Goal: Check status: Check status

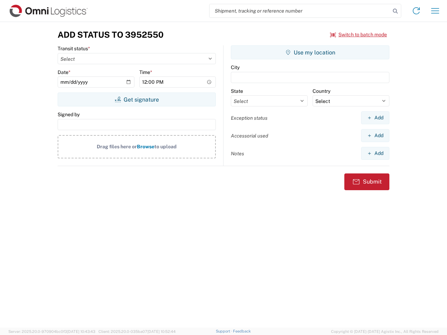
click at [300, 11] on input "search" at bounding box center [300, 10] width 181 height 13
click at [396, 11] on icon at bounding box center [396, 11] width 10 height 10
click at [417, 11] on icon at bounding box center [416, 10] width 11 height 11
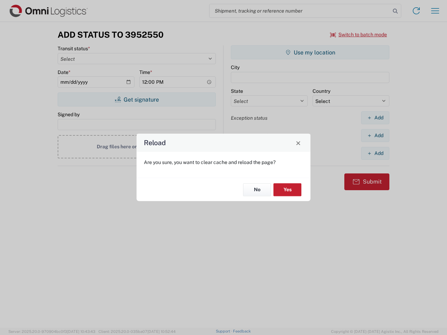
click at [435, 11] on div "Reload Are you sure, you want to clear cache and reload the page? No Yes" at bounding box center [223, 167] width 447 height 335
click at [359, 35] on div "Reload Are you sure, you want to clear cache and reload the page? No Yes" at bounding box center [223, 167] width 447 height 335
click at [137, 100] on div "Reload Are you sure, you want to clear cache and reload the page? No Yes" at bounding box center [223, 167] width 447 height 335
click at [310, 52] on div "Reload Are you sure, you want to clear cache and reload the page? No Yes" at bounding box center [223, 167] width 447 height 335
click at [375, 118] on div "Reload Are you sure, you want to clear cache and reload the page? No Yes" at bounding box center [223, 167] width 447 height 335
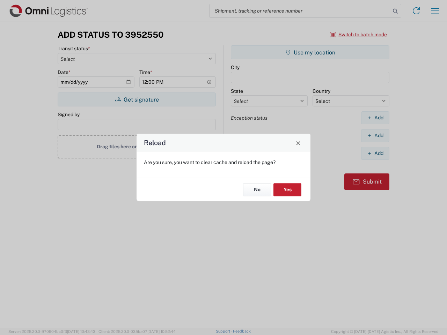
click at [375, 136] on div "Reload Are you sure, you want to clear cache and reload the page? No Yes" at bounding box center [223, 167] width 447 height 335
click at [375, 153] on div "Reload Are you sure, you want to clear cache and reload the page? No Yes" at bounding box center [223, 167] width 447 height 335
